Goal: Information Seeking & Learning: Learn about a topic

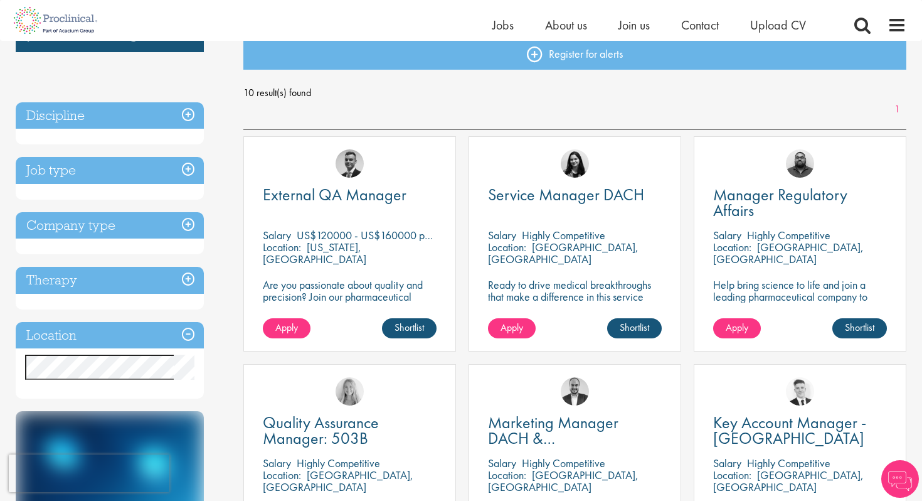
scroll to position [169, 0]
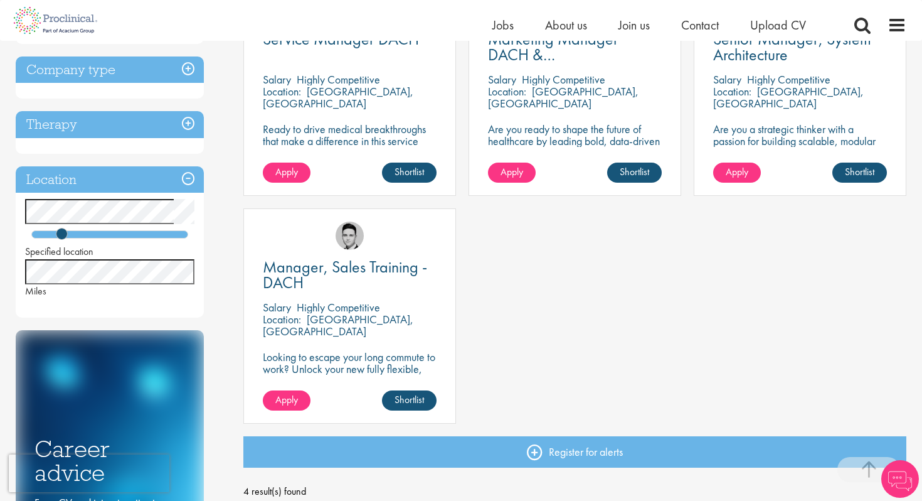
scroll to position [302, 0]
